Goal: Task Accomplishment & Management: Manage account settings

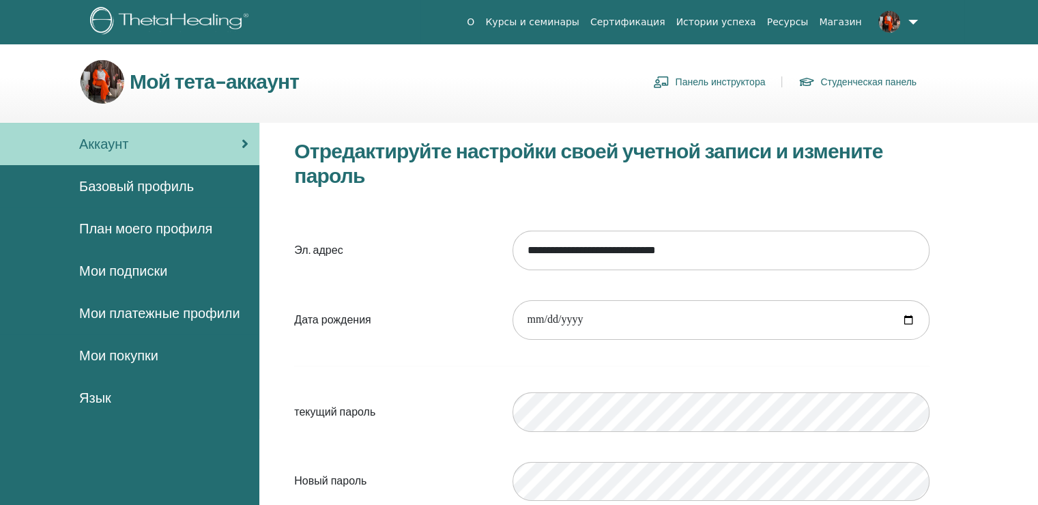
click at [725, 79] on link "Панель инструктора" at bounding box center [709, 82] width 112 height 22
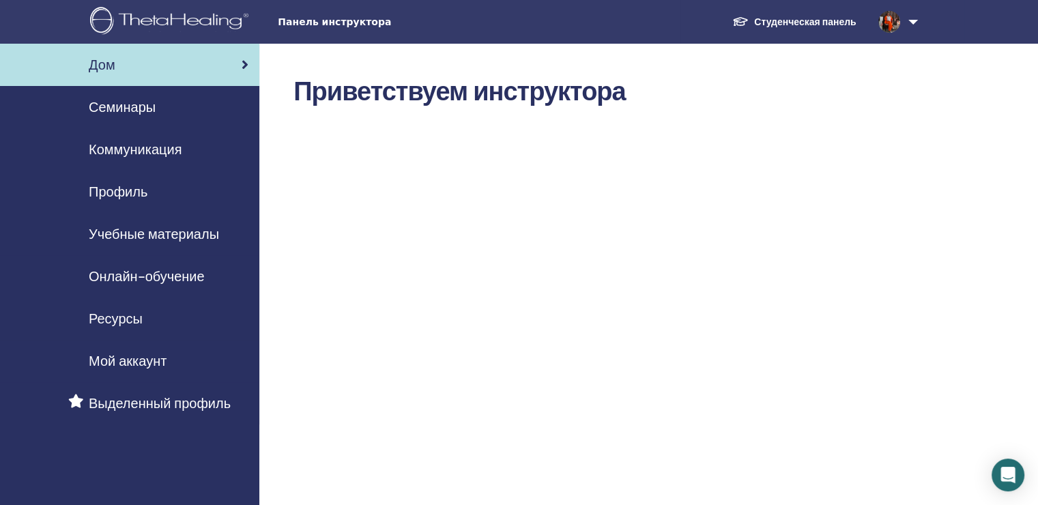
click at [110, 109] on span "Семинары" at bounding box center [122, 107] width 67 height 20
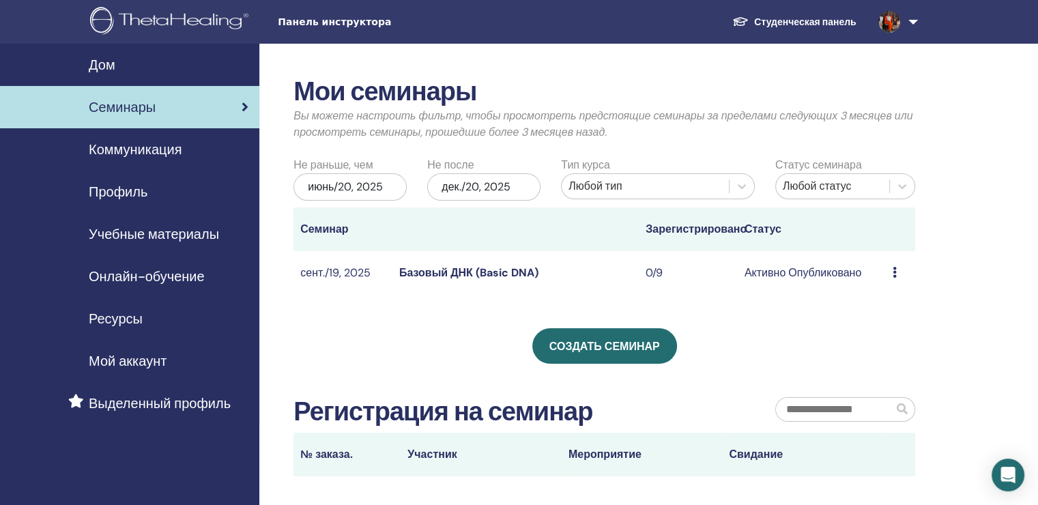
click at [131, 150] on span "Коммуникация" at bounding box center [135, 149] width 93 height 20
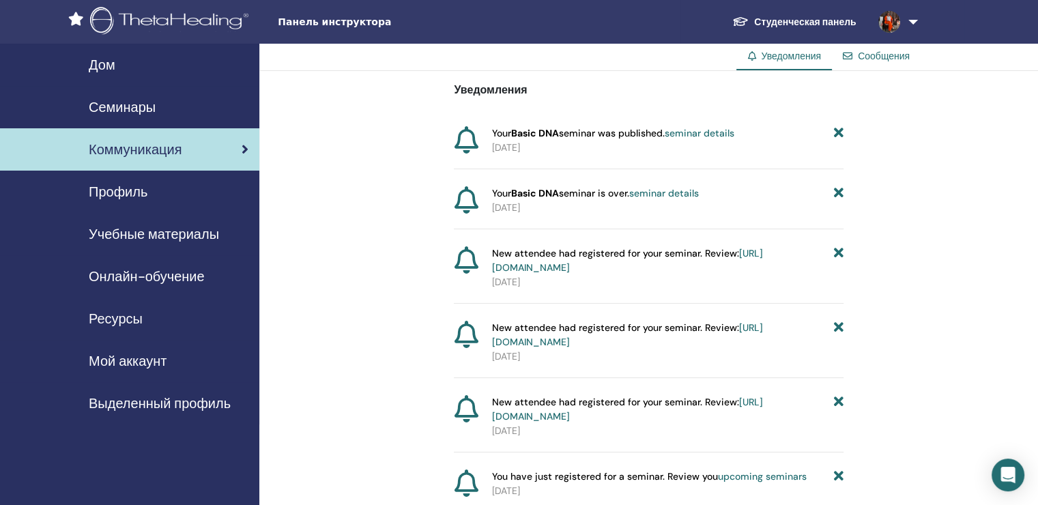
click at [108, 104] on span "Семинары" at bounding box center [122, 107] width 67 height 20
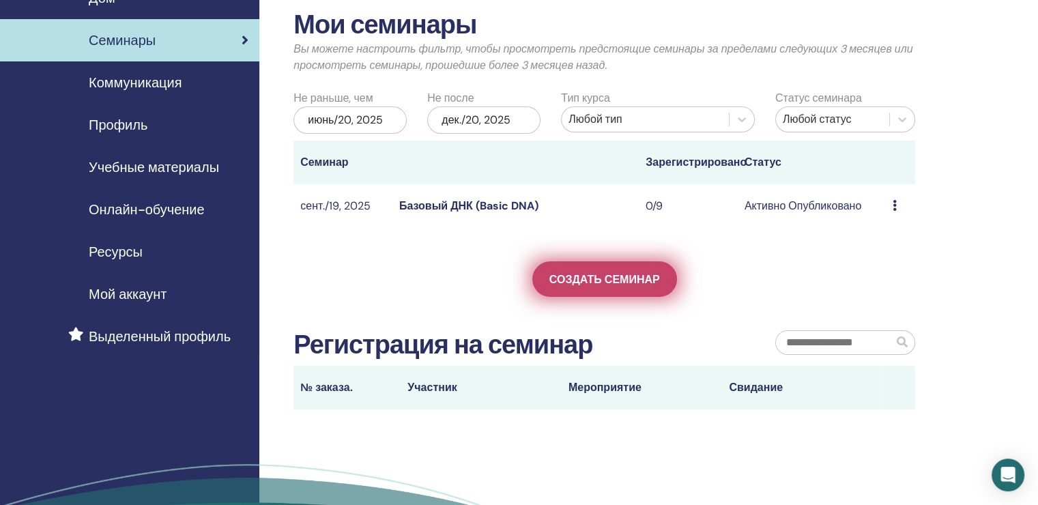
scroll to position [68, 0]
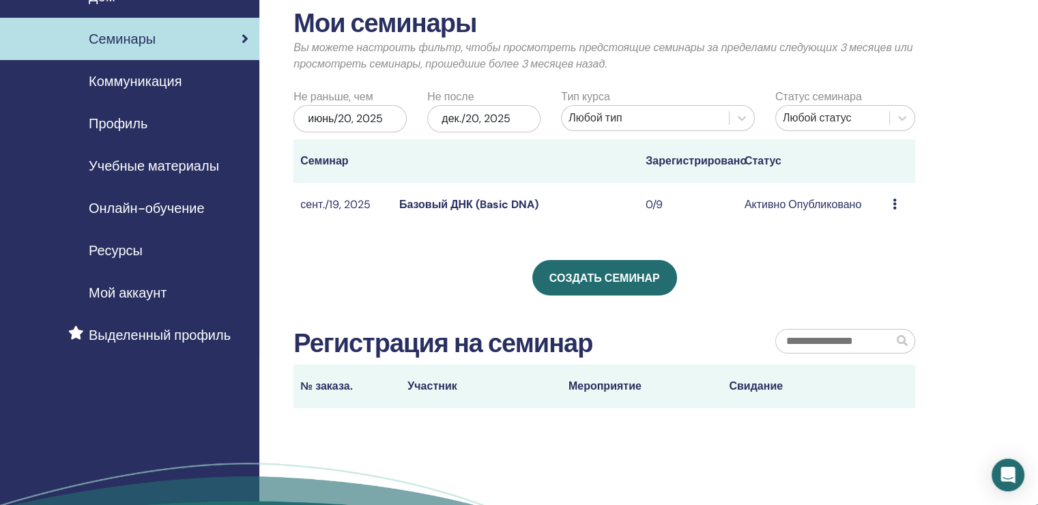
click at [892, 203] on icon at bounding box center [894, 204] width 4 height 11
click at [799, 267] on div "Создать семинар" at bounding box center [604, 277] width 622 height 35
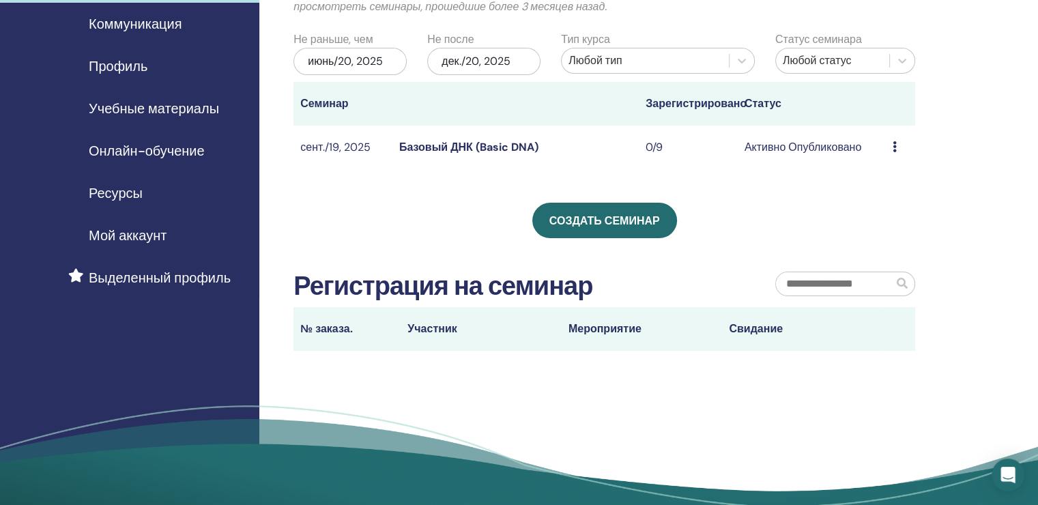
scroll to position [136, 0]
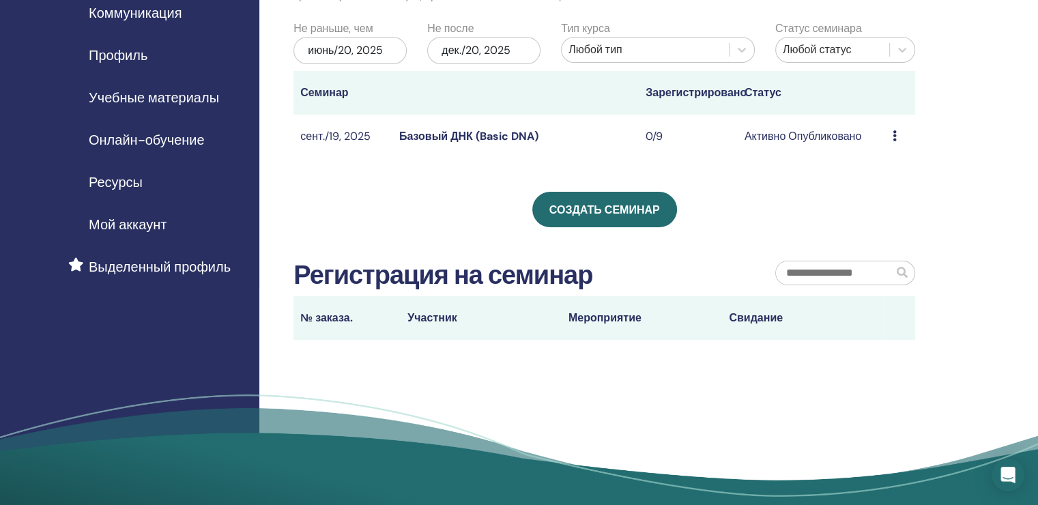
click at [478, 319] on th "Участник" at bounding box center [480, 318] width 161 height 44
click at [901, 277] on span at bounding box center [902, 272] width 11 height 11
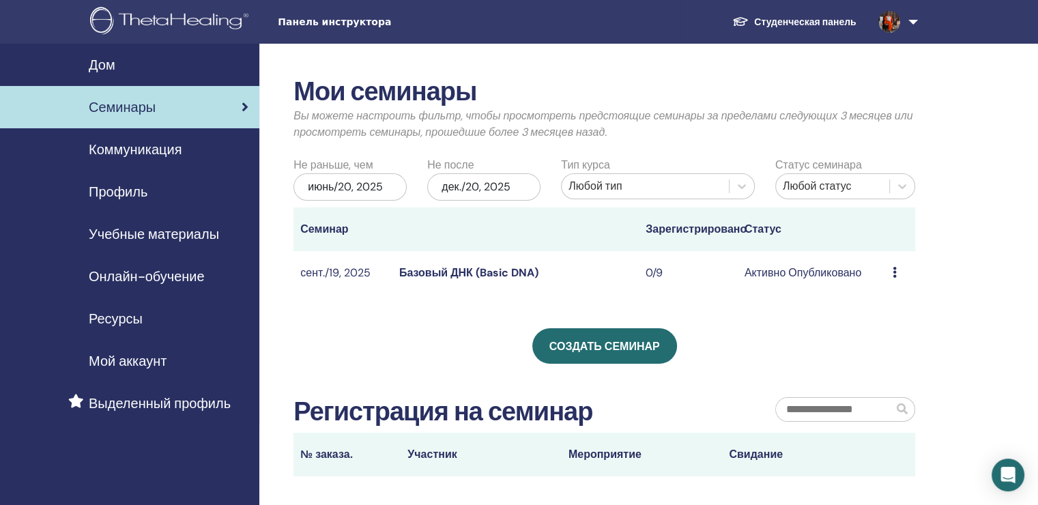
scroll to position [0, 0]
click at [132, 193] on span "Профиль" at bounding box center [118, 191] width 59 height 20
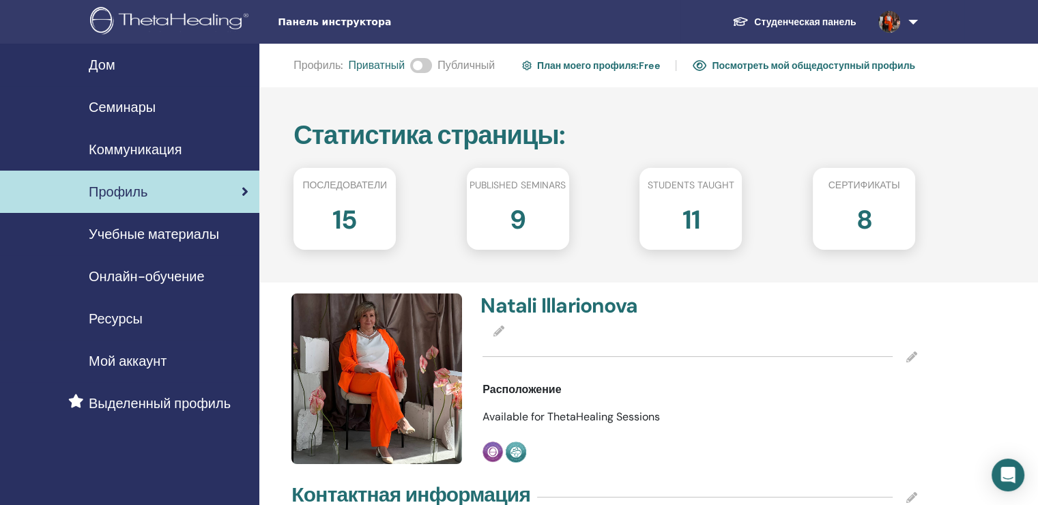
click at [115, 151] on span "Коммуникация" at bounding box center [135, 149] width 93 height 20
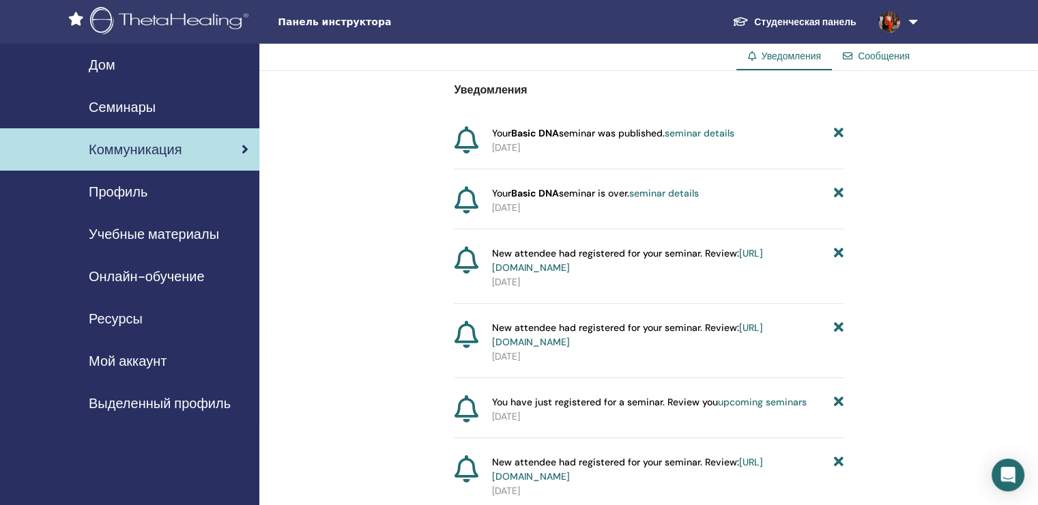
click at [102, 104] on span "Семинары" at bounding box center [122, 107] width 67 height 20
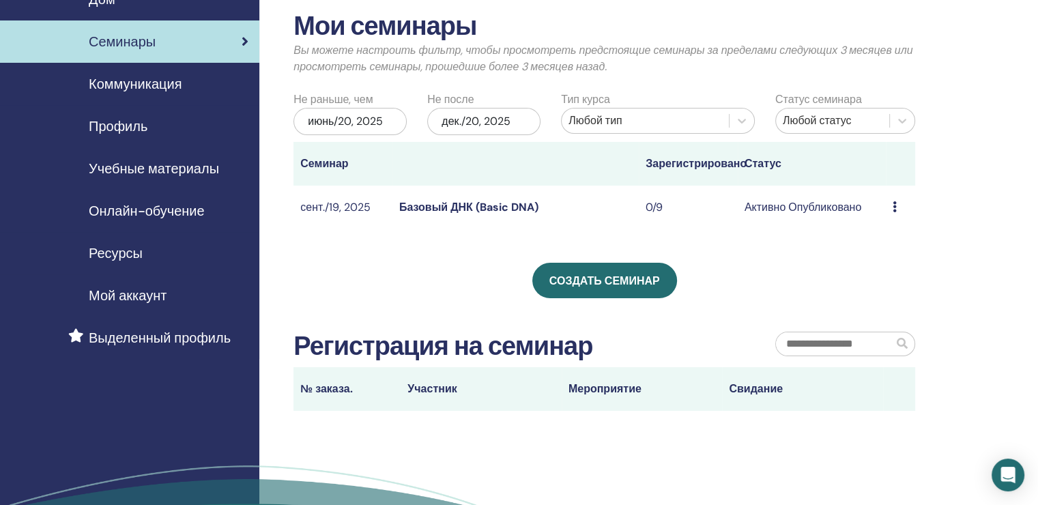
scroll to position [68, 0]
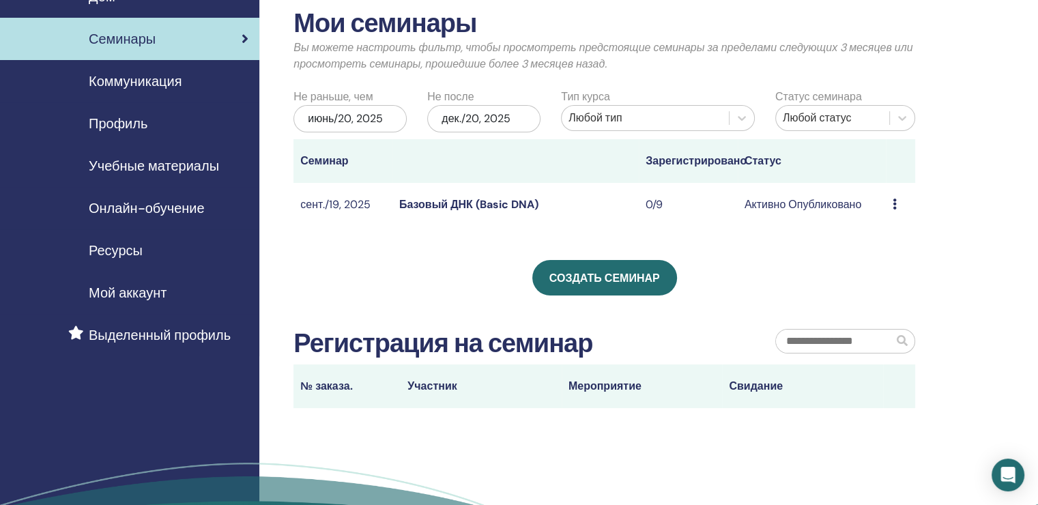
click at [437, 207] on link "Базовый ДНК (Basic DNA)" at bounding box center [468, 204] width 139 height 14
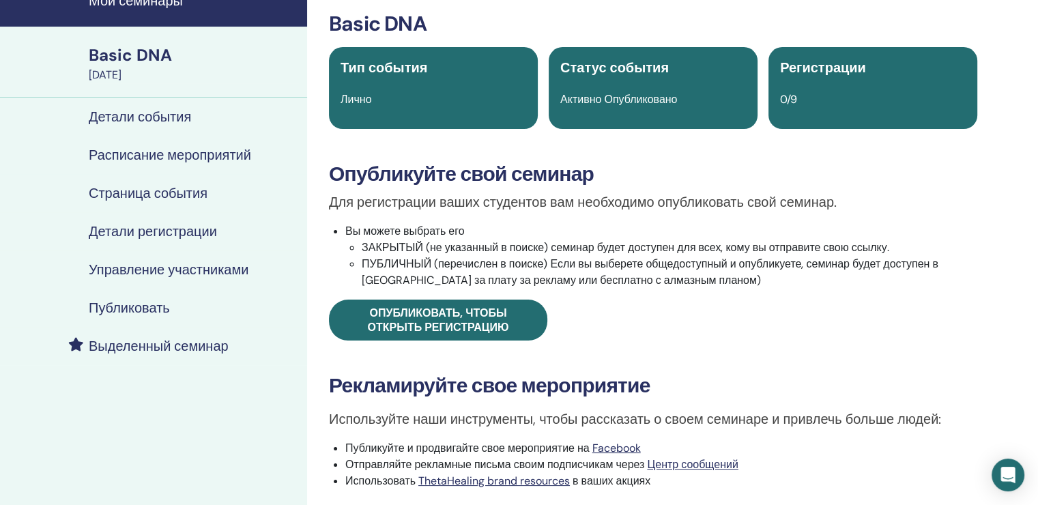
scroll to position [68, 0]
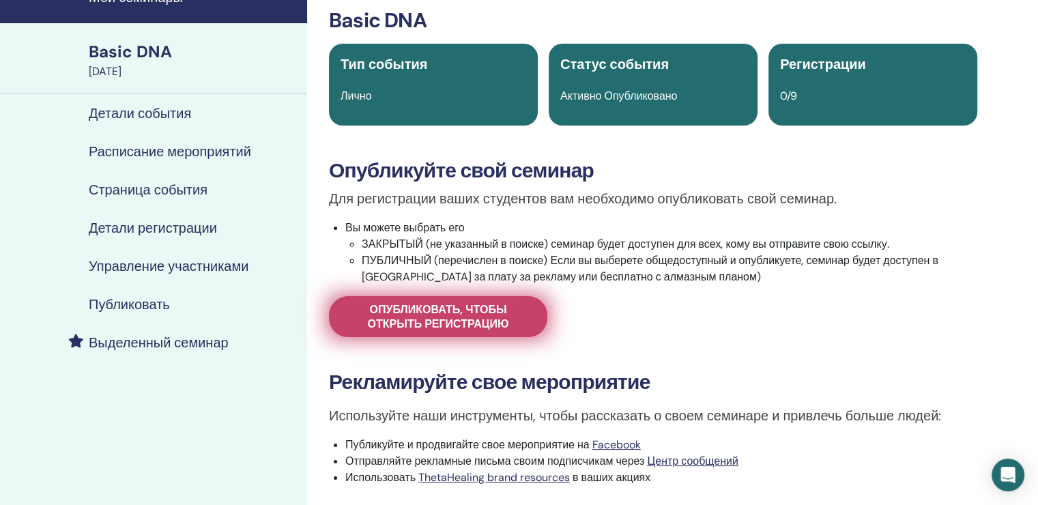
click at [415, 310] on span "Опубликовать, чтобы открыть регистрацию" at bounding box center [438, 316] width 184 height 29
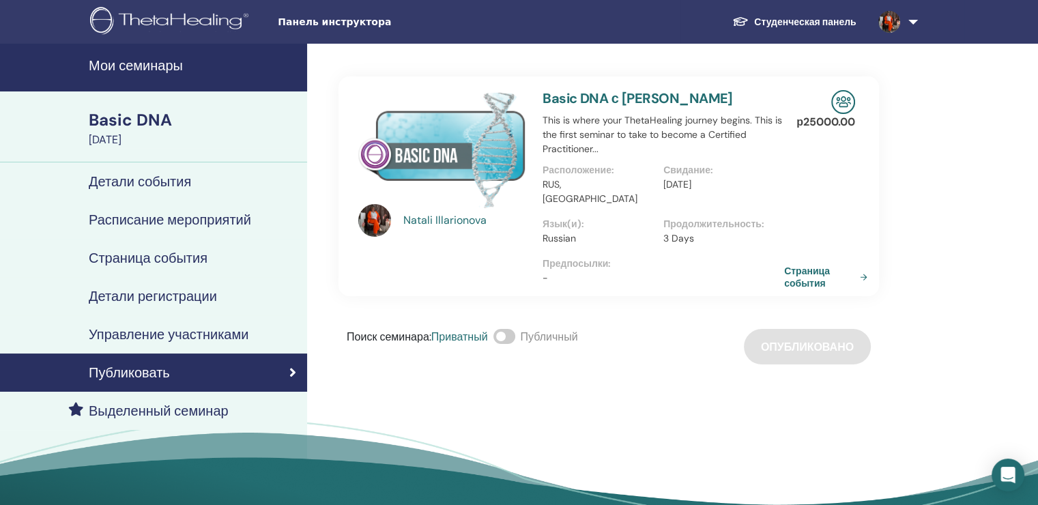
click at [630, 99] on link "Basic DNA с [PERSON_NAME]" at bounding box center [637, 98] width 190 height 18
click at [806, 265] on link "Страница события" at bounding box center [830, 277] width 89 height 25
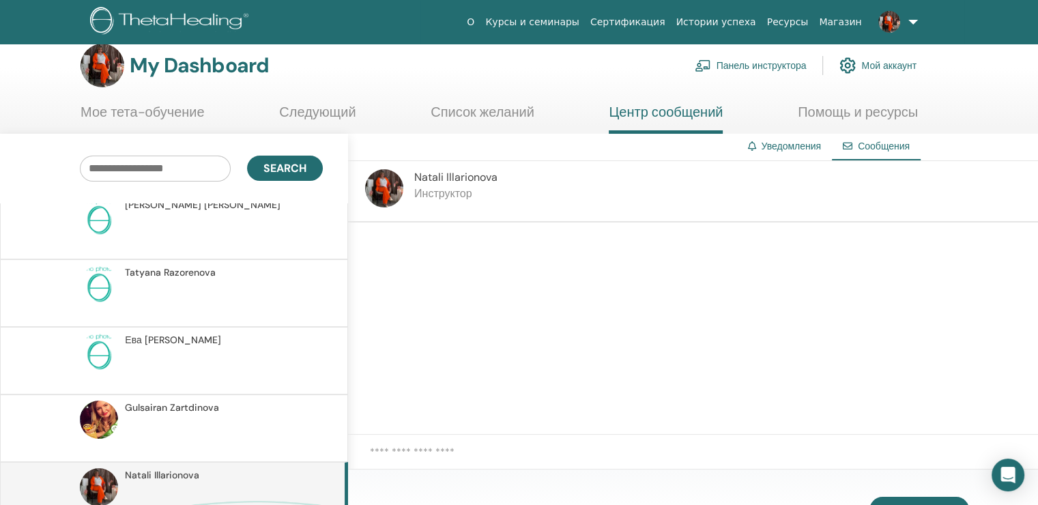
scroll to position [639, 0]
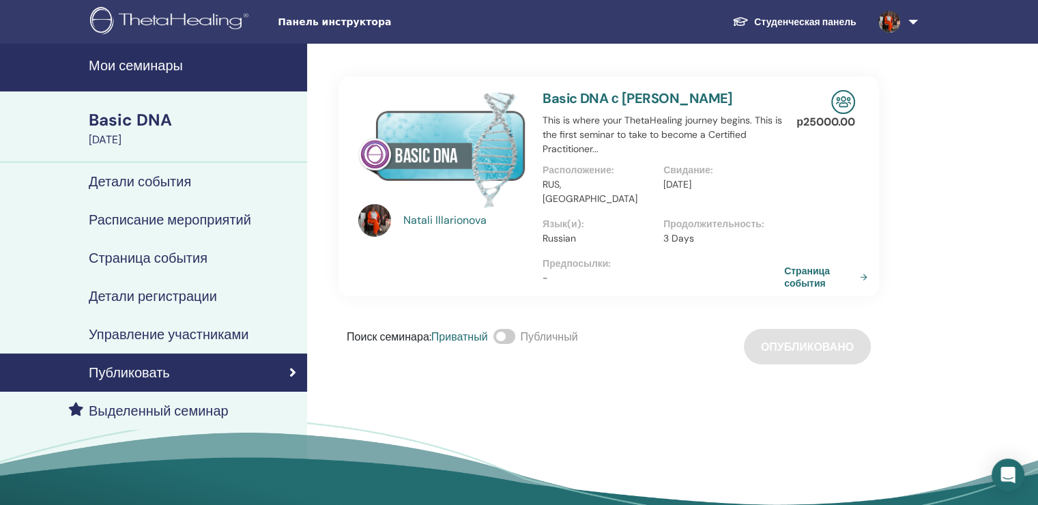
click at [506, 329] on span at bounding box center [504, 336] width 22 height 15
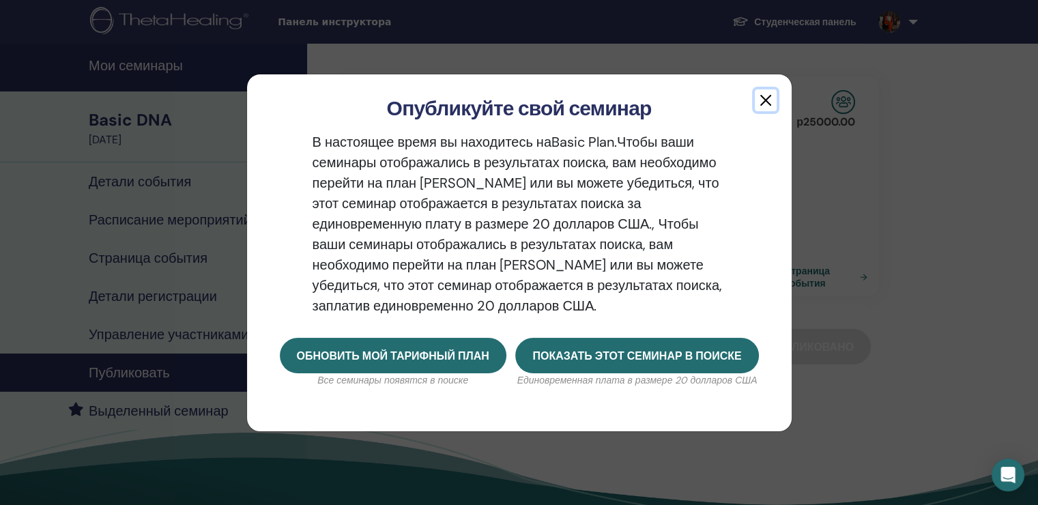
click at [755, 100] on button "button" at bounding box center [766, 100] width 22 height 22
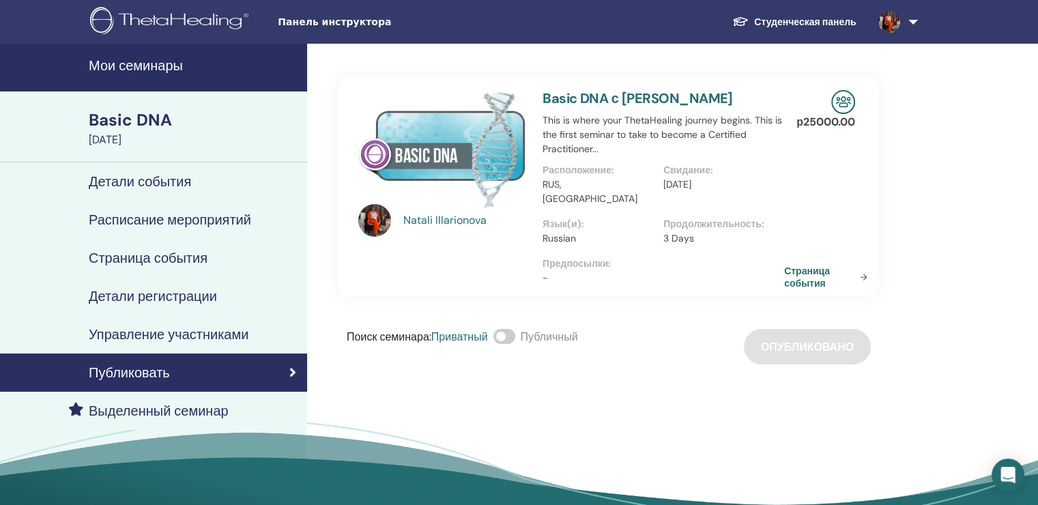
click at [819, 330] on div "Поиск семинара : Приватный Публичный Опубликовано" at bounding box center [608, 346] width 540 height 35
click at [128, 181] on h4 "Детали события" at bounding box center [140, 181] width 102 height 16
click at [156, 295] on h4 "Детали регистрации" at bounding box center [153, 296] width 128 height 16
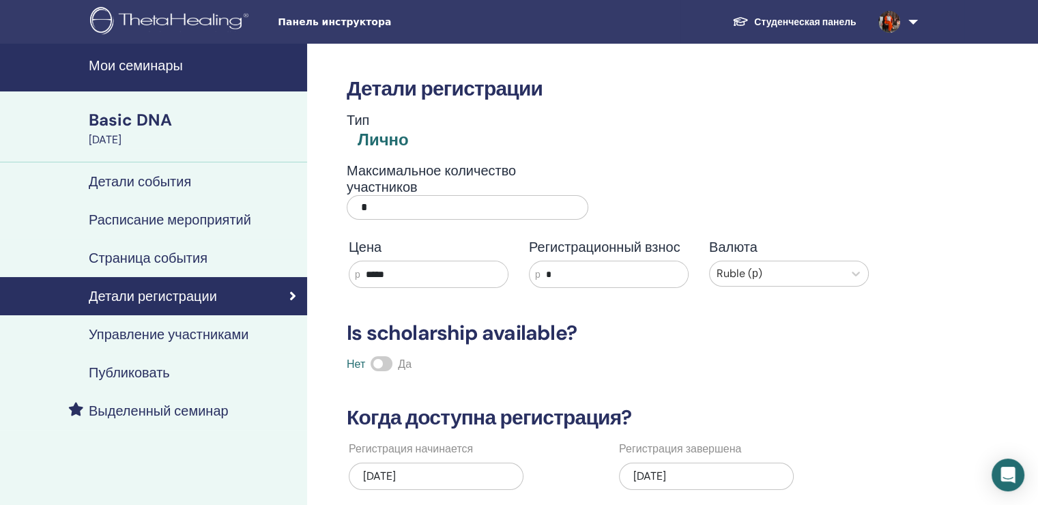
click at [115, 121] on div "Basic DNA" at bounding box center [194, 119] width 210 height 23
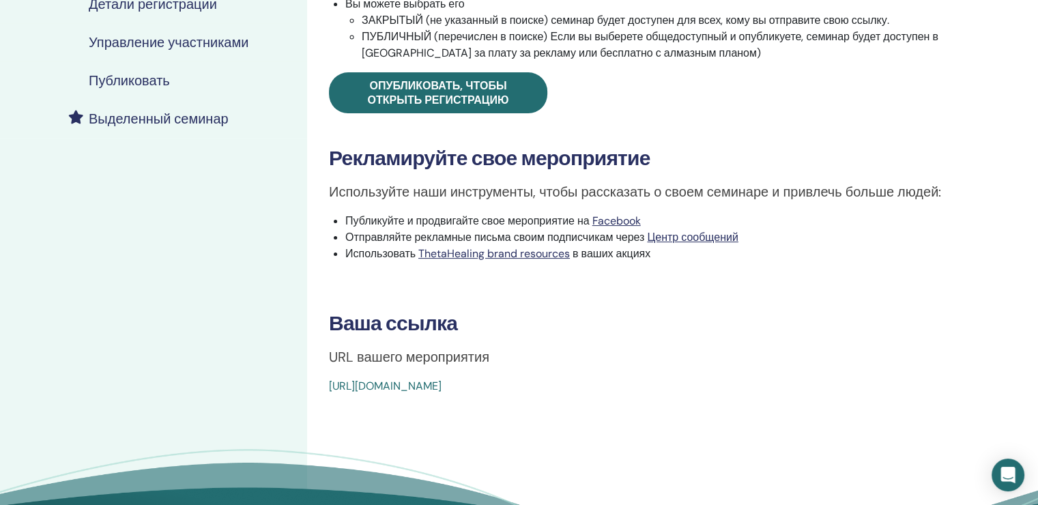
scroll to position [341, 0]
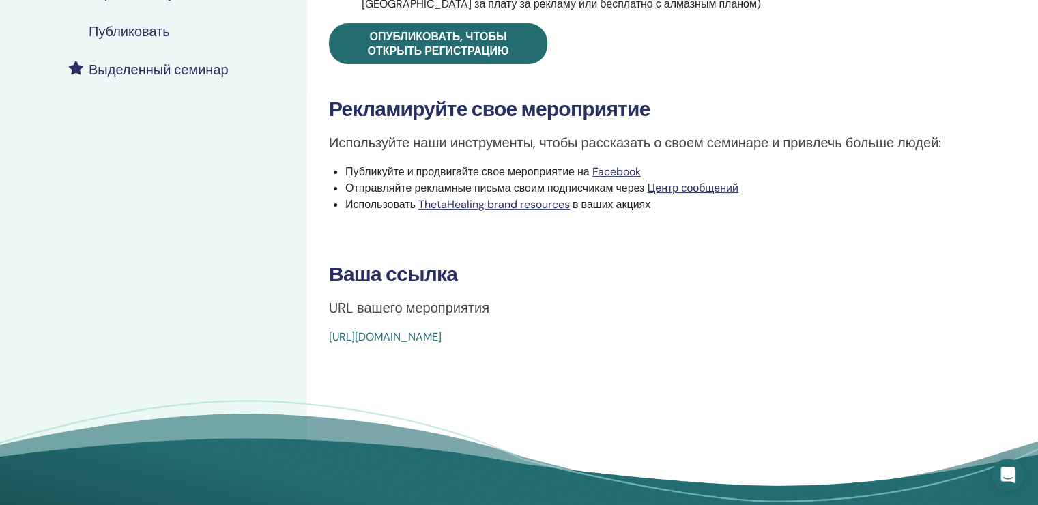
drag, startPoint x: 322, startPoint y: 336, endPoint x: 635, endPoint y: 348, distance: 312.7
click at [635, 348] on div "Basic DNA Тип события Лично Статус события Активно Опубликовано Регистрации 0/9…" at bounding box center [653, 120] width 692 height 834
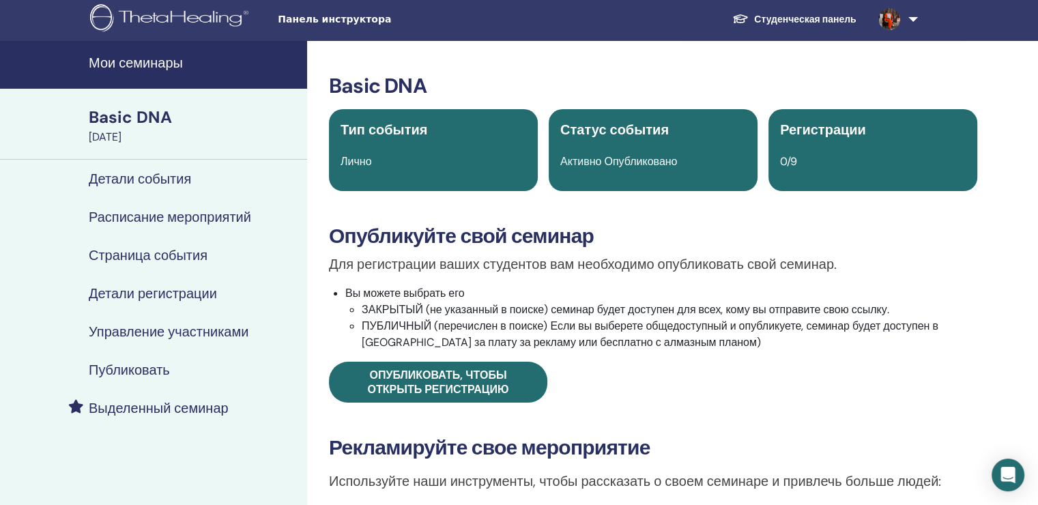
scroll to position [0, 0]
